Goal: Entertainment & Leisure: Consume media (video, audio)

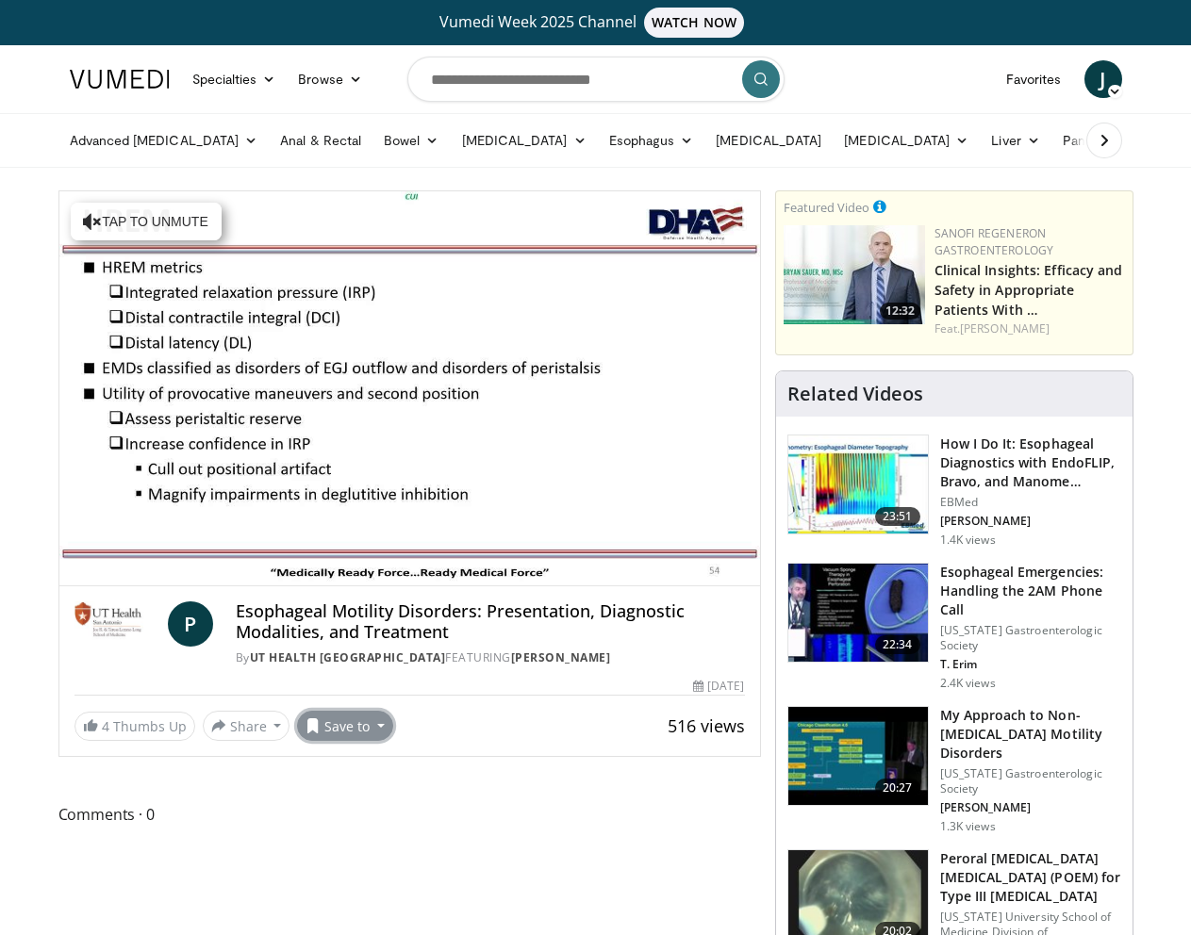
click at [350, 727] on button "Save to" at bounding box center [345, 726] width 96 height 30
click at [383, 760] on span "Add to Favorites" at bounding box center [379, 766] width 116 height 21
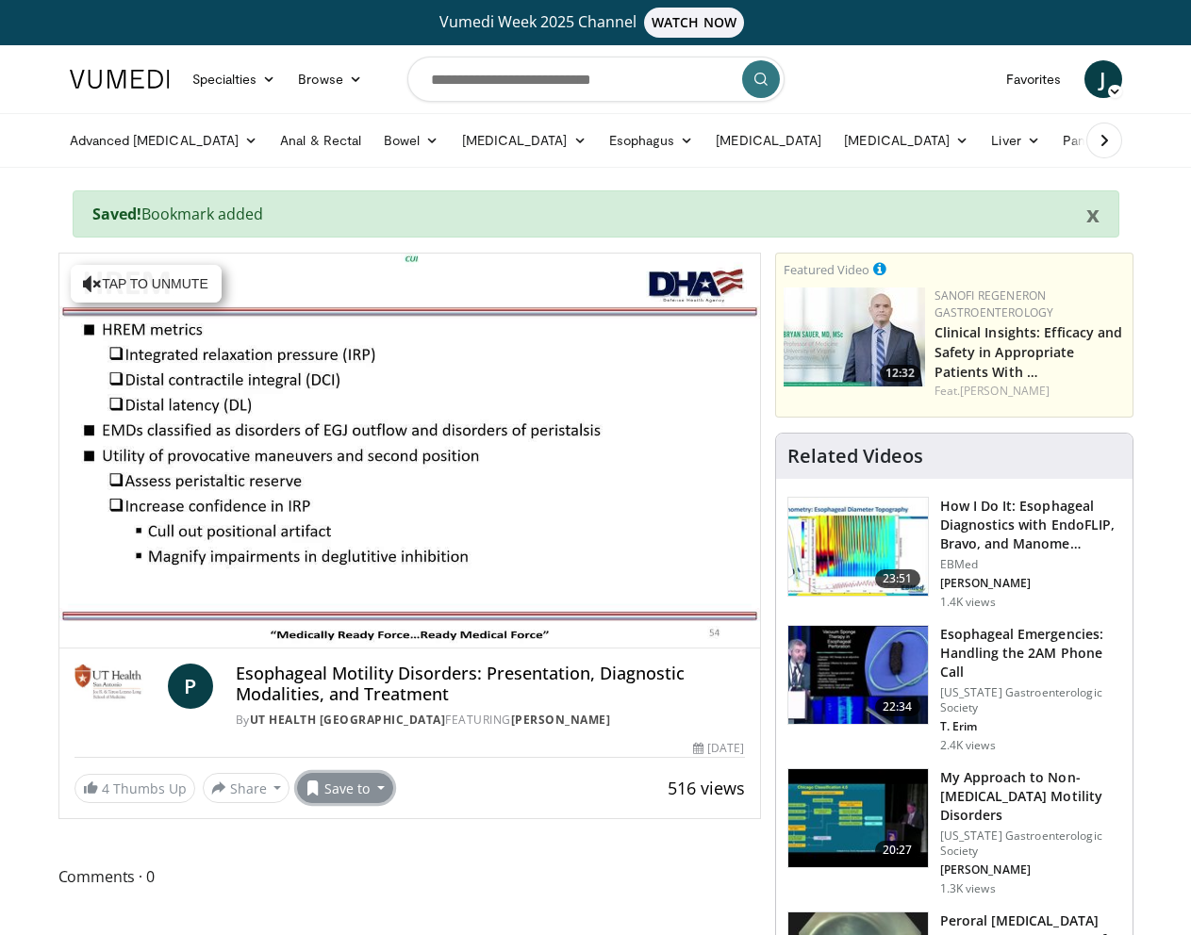
click at [358, 784] on button "Save to" at bounding box center [345, 788] width 96 height 30
click at [371, 866] on link "[MEDICAL_DATA]" at bounding box center [403, 859] width 210 height 30
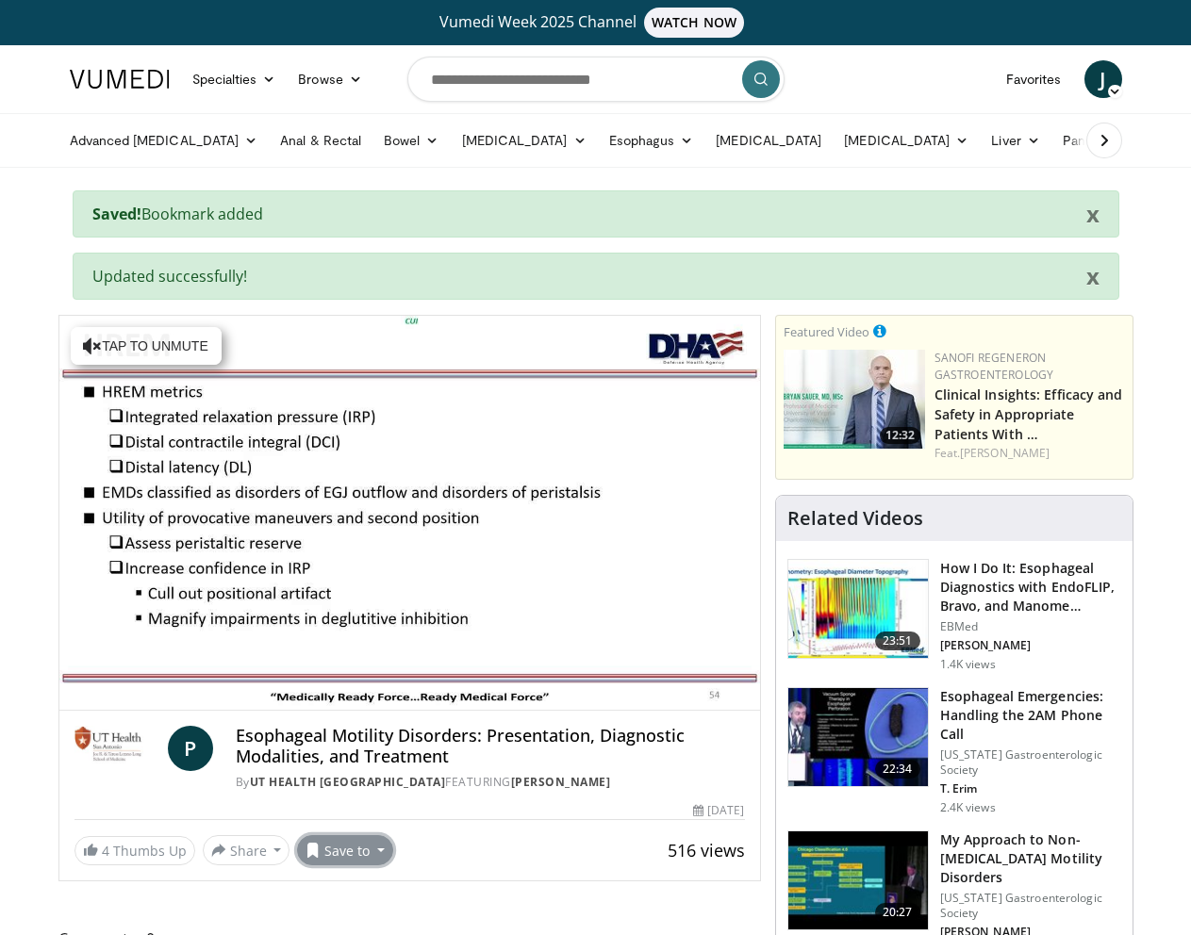
click at [360, 843] on button "Save to" at bounding box center [345, 850] width 96 height 30
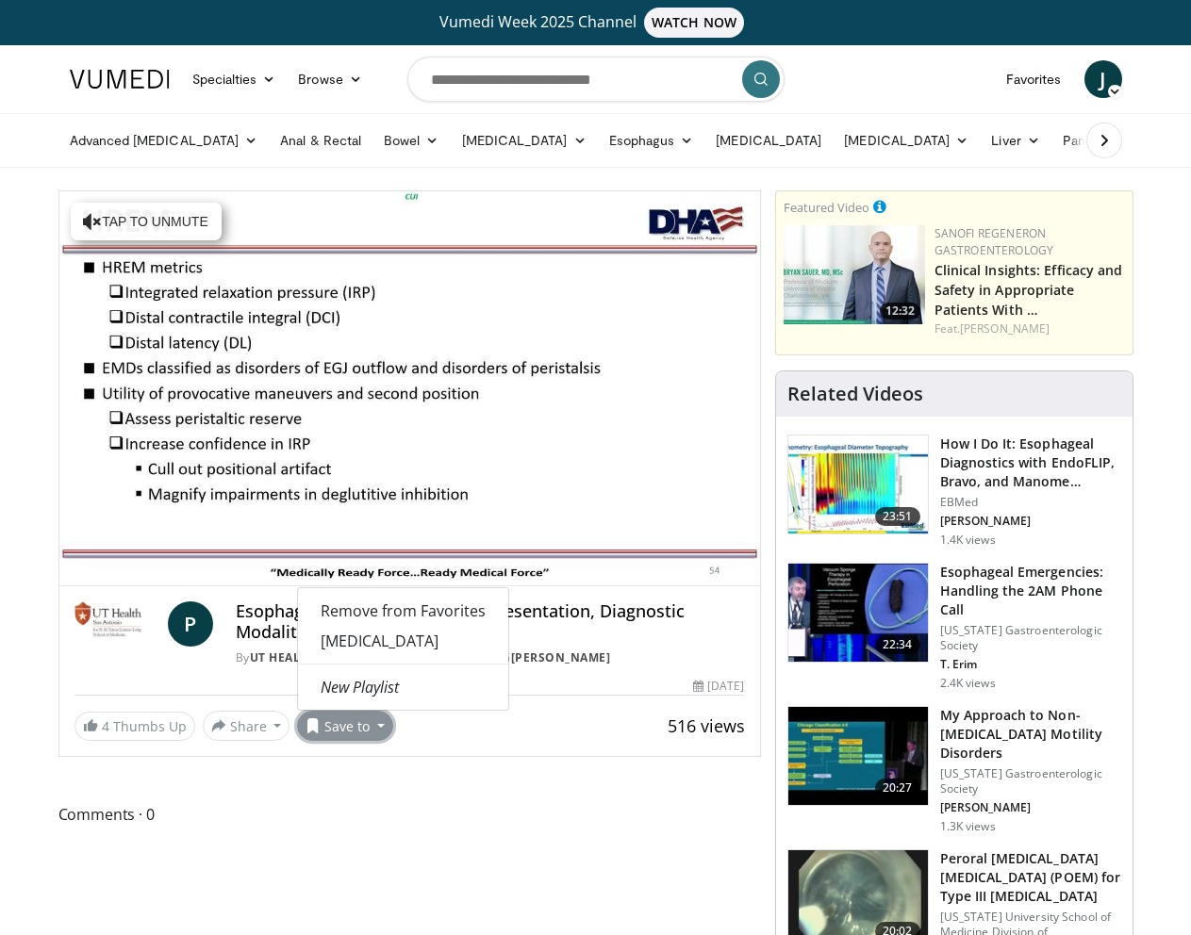
click at [541, 844] on div "Comments 0 Show All Comments" at bounding box center [409, 824] width 702 height 44
